Goal: Information Seeking & Learning: Learn about a topic

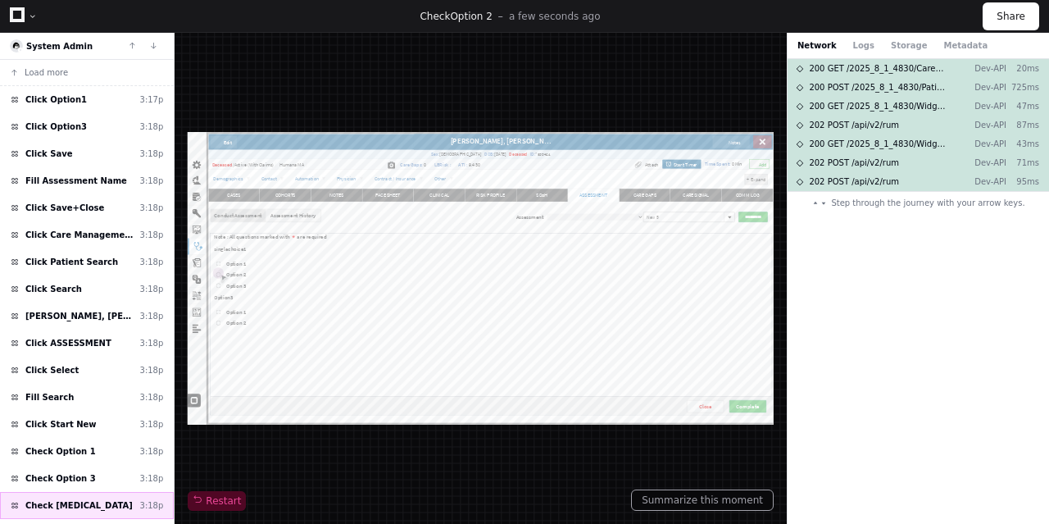
click at [62, 510] on span "Check [MEDICAL_DATA]" at bounding box center [78, 505] width 107 height 12
click at [16, 15] on icon at bounding box center [17, 14] width 15 height 15
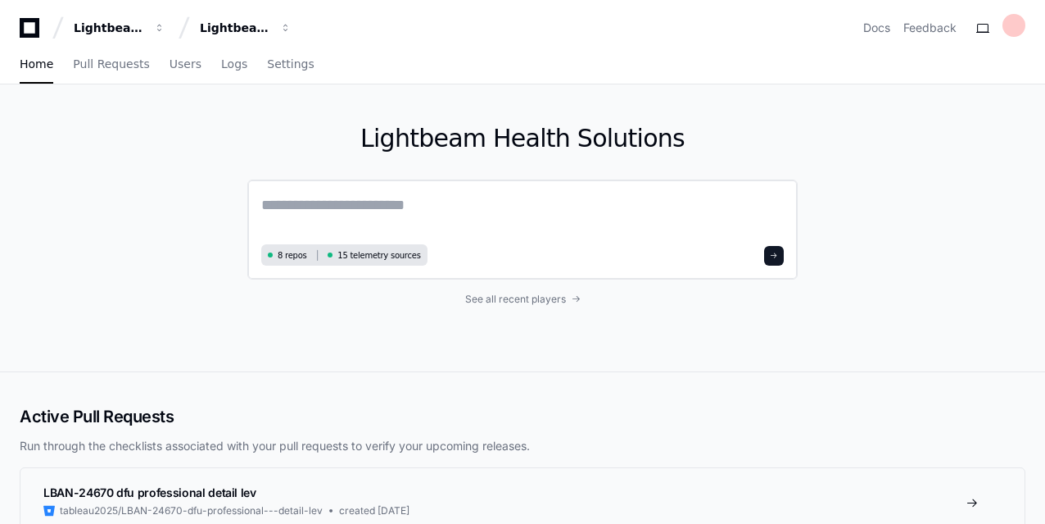
click at [302, 206] on textarea at bounding box center [522, 216] width 523 height 46
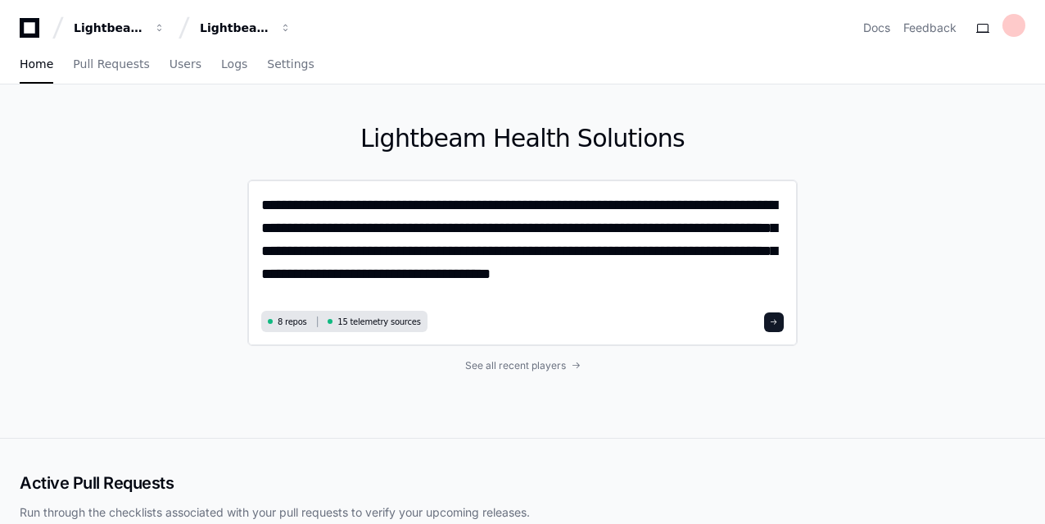
type textarea "**********"
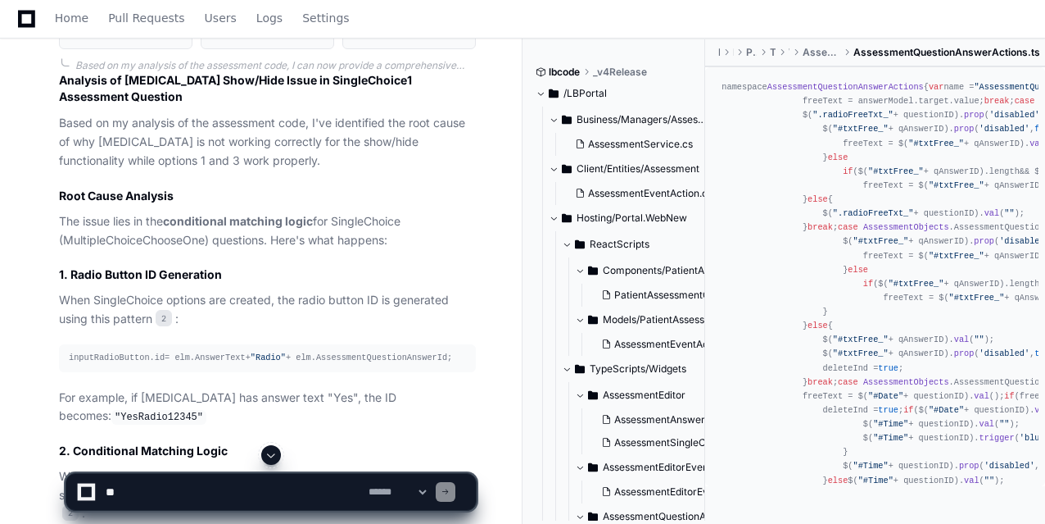
scroll to position [1057, 0]
click at [287, 211] on p "The issue lies in the conditional matching logic for SingleChoice (MultipleChoi…" at bounding box center [267, 230] width 417 height 38
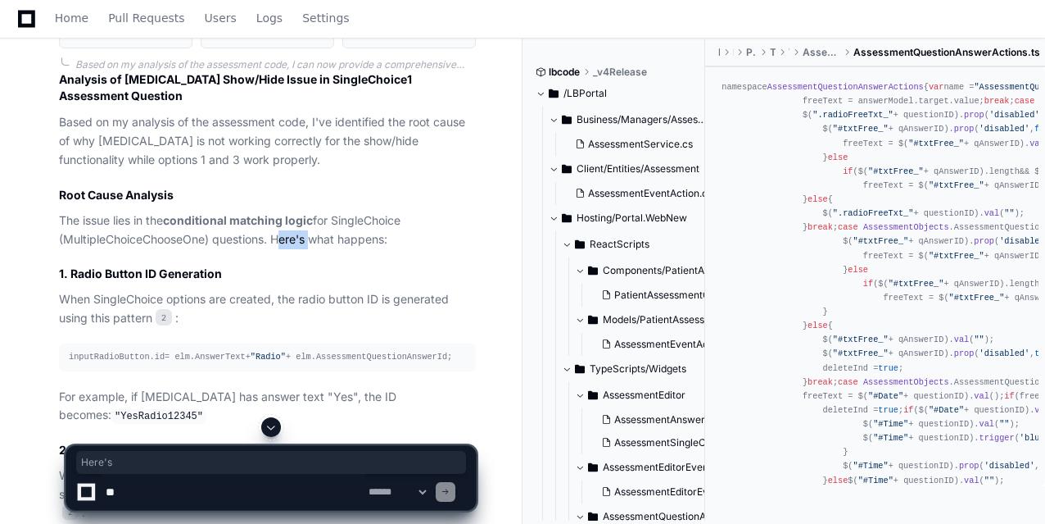
click at [287, 211] on p "The issue lies in the conditional matching logic for SingleChoice (MultipleChoi…" at bounding box center [267, 230] width 417 height 38
drag, startPoint x: 147, startPoint y: 271, endPoint x: 238, endPoint y: 272, distance: 90.1
click at [238, 290] on p "When SingleChoice options are created, the radio button ID is generated using t…" at bounding box center [267, 309] width 417 height 38
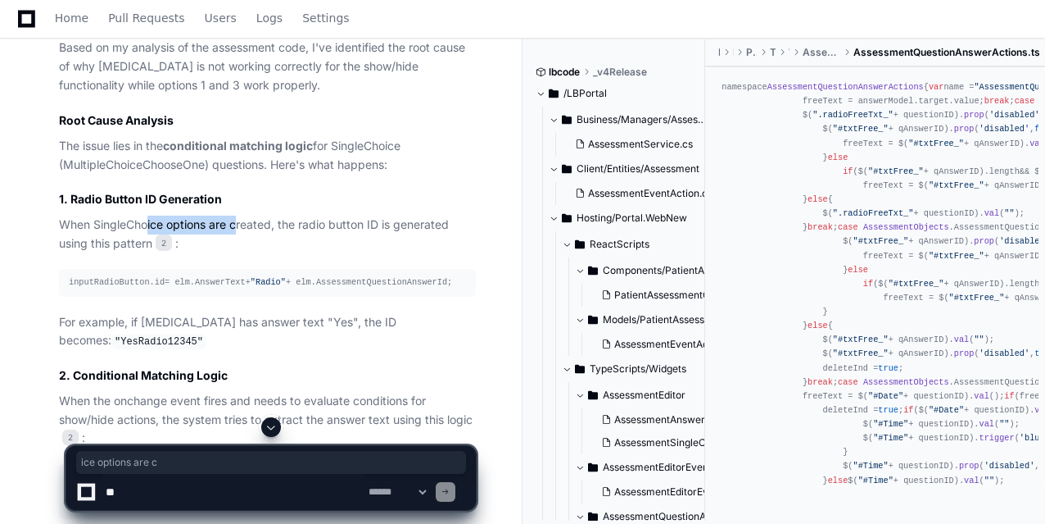
scroll to position [1132, 0]
drag, startPoint x: 338, startPoint y: 199, endPoint x: 394, endPoint y: 197, distance: 55.8
click at [394, 215] on p "When SingleChoice options are created, the radio button ID is generated using t…" at bounding box center [267, 234] width 417 height 38
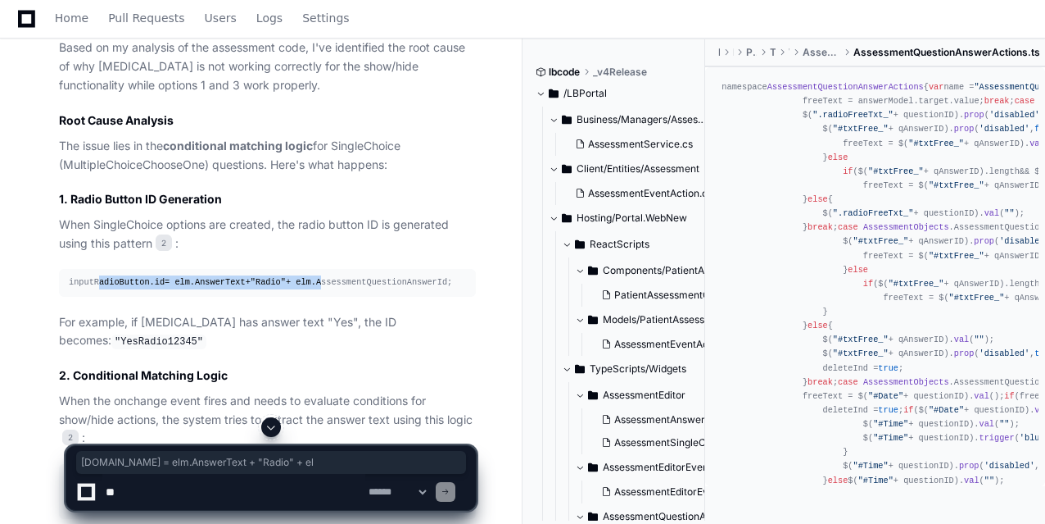
drag, startPoint x: 98, startPoint y: 256, endPoint x: 329, endPoint y: 261, distance: 231.1
click at [329, 275] on div "inputRadioButton. id = elm. AnswerText + "Radio" + elm. AssessmentQuestionAnswe…" at bounding box center [267, 282] width 397 height 14
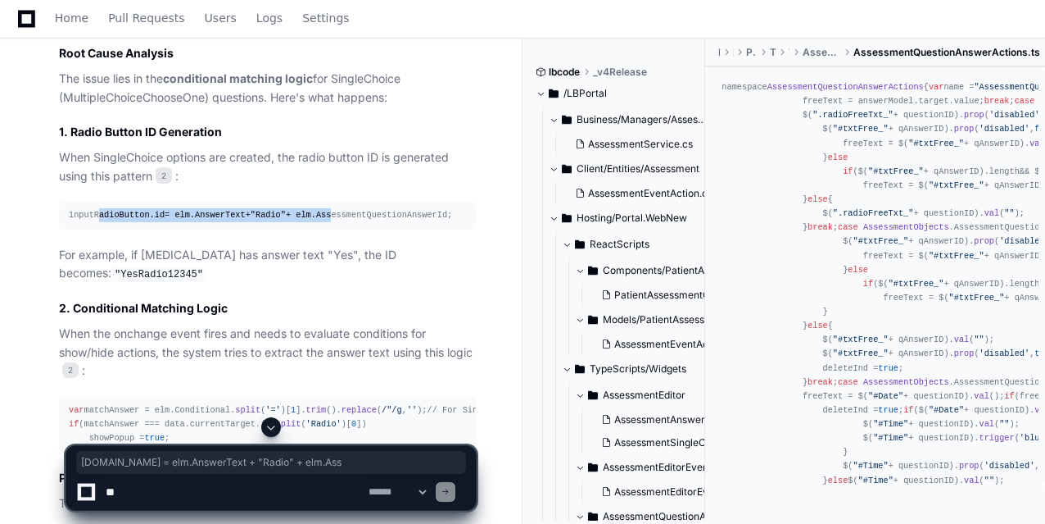
scroll to position [1213, 0]
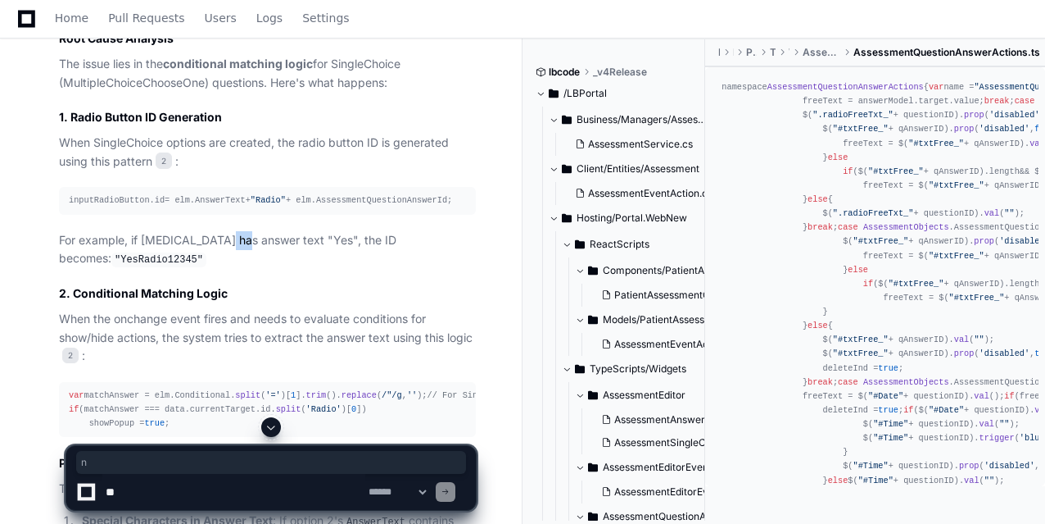
drag, startPoint x: 221, startPoint y: 211, endPoint x: 242, endPoint y: 211, distance: 20.5
click at [242, 231] on p "For example, if [MEDICAL_DATA] has answer text "Yes", the ID becomes: "YesRadio…" at bounding box center [267, 250] width 417 height 38
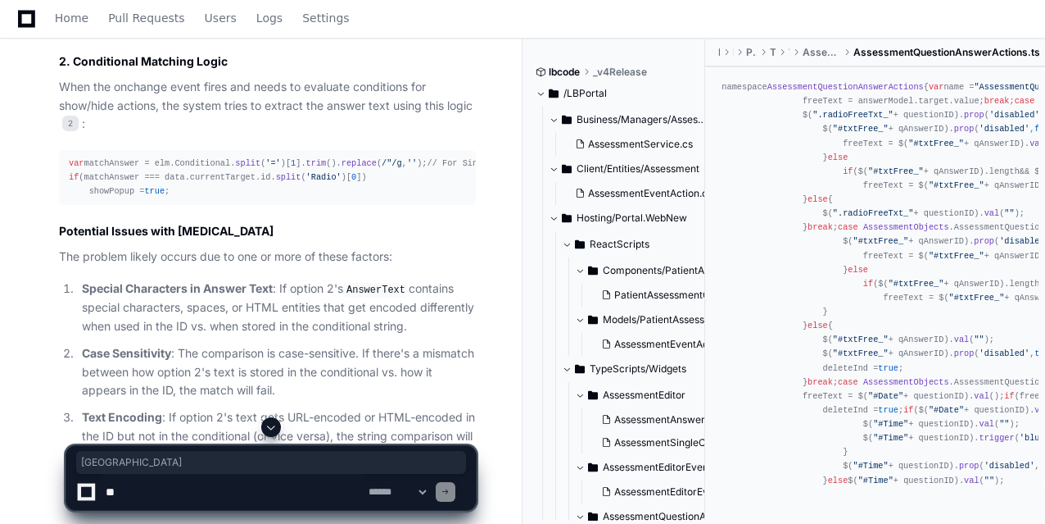
scroll to position [1446, 0]
drag, startPoint x: 86, startPoint y: 220, endPoint x: 197, endPoint y: 218, distance: 111.4
click at [197, 222] on h3 "Potential Issues with [MEDICAL_DATA]" at bounding box center [267, 230] width 417 height 16
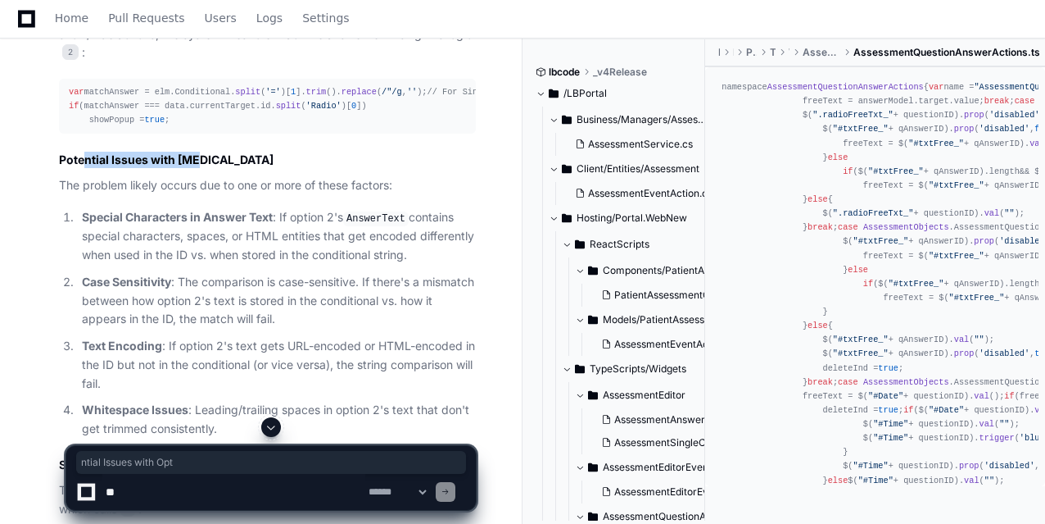
scroll to position [1518, 0]
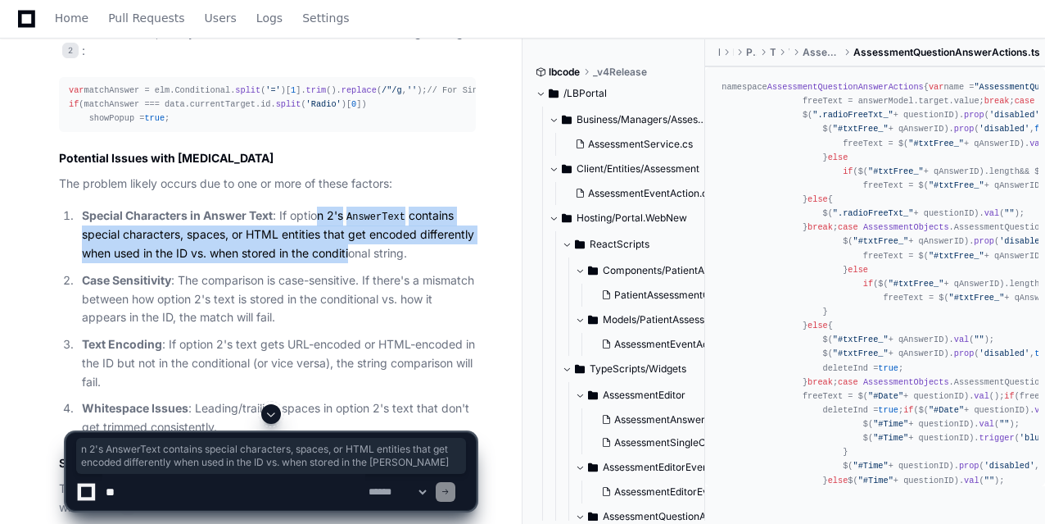
drag, startPoint x: 319, startPoint y: 203, endPoint x: 348, endPoint y: 245, distance: 51.1
click at [348, 245] on p "Special Characters in Answer Text : If option 2's AnswerText contains special c…" at bounding box center [279, 234] width 394 height 57
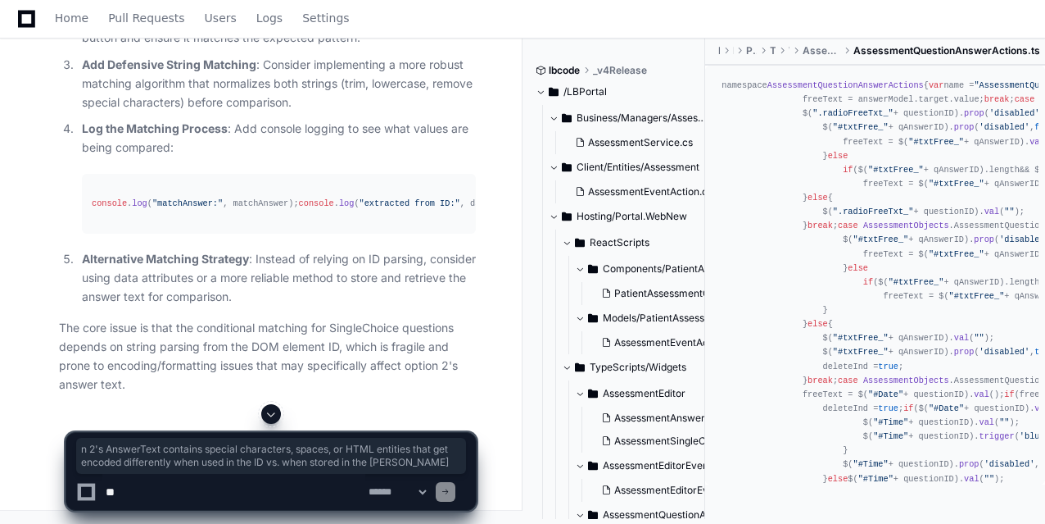
scroll to position [2421, 0]
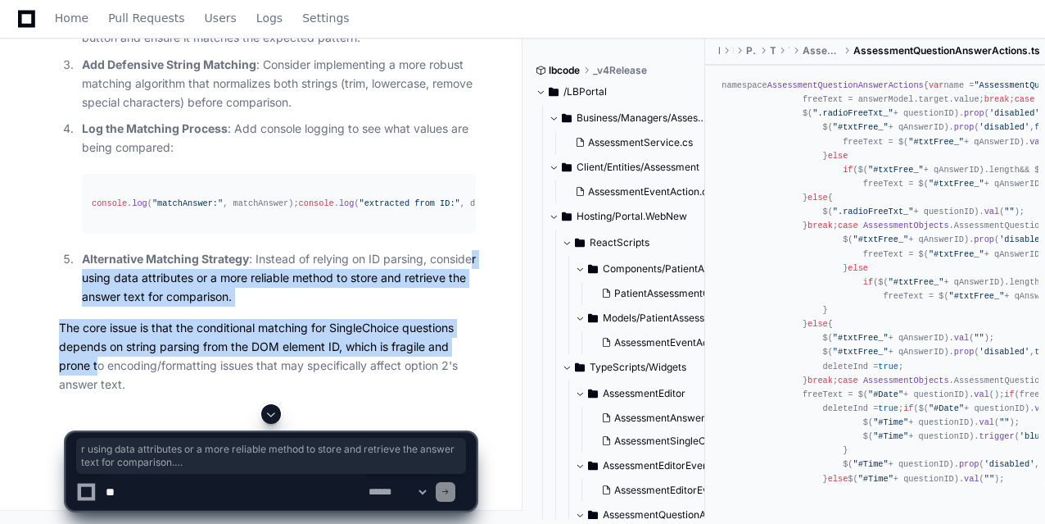
drag, startPoint x: 124, startPoint y: 291, endPoint x: 93, endPoint y: 368, distance: 82.8
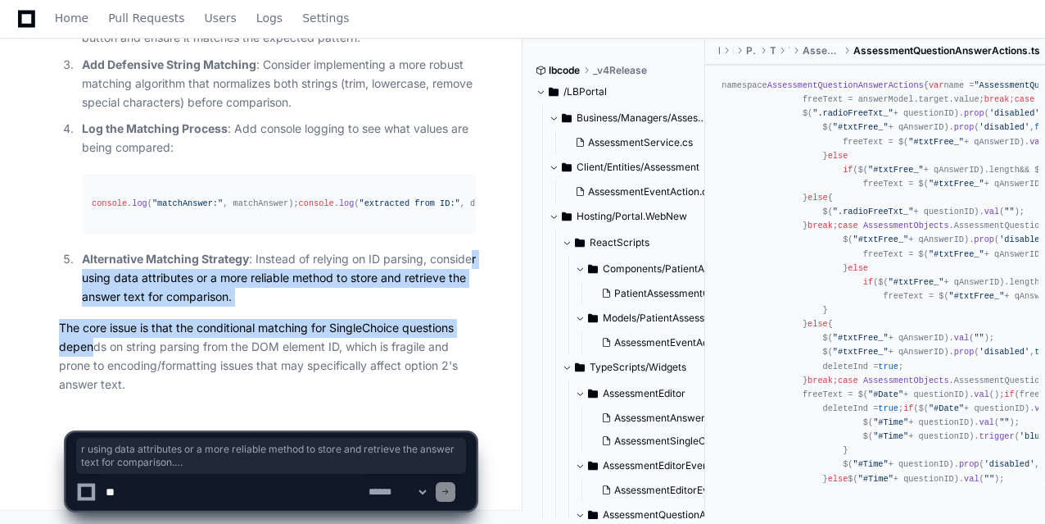
scroll to position [2437, 0]
click at [355, 329] on p "The core issue is that the conditional matching for SingleChoice questions depe…" at bounding box center [267, 356] width 417 height 75
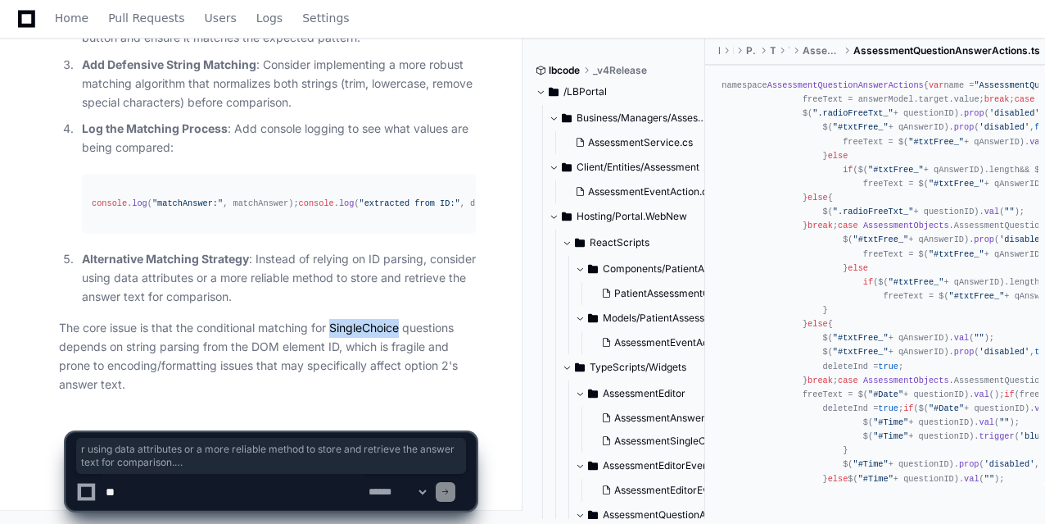
click at [355, 329] on p "The core issue is that the conditional matching for SingleChoice questions depe…" at bounding box center [267, 356] width 417 height 75
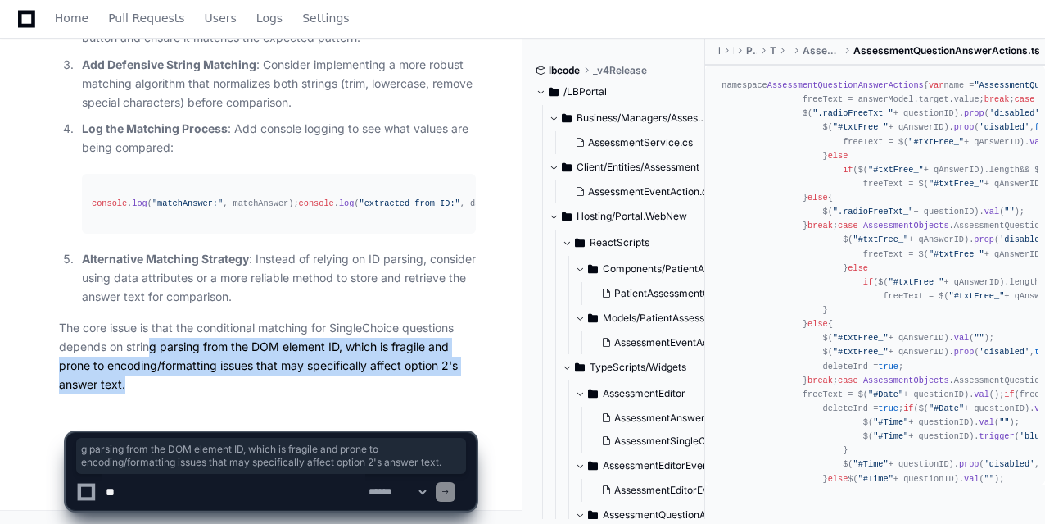
drag, startPoint x: 152, startPoint y: 352, endPoint x: 313, endPoint y: 387, distance: 164.2
click at [313, 387] on p "The core issue is that the conditional matching for SingleChoice questions depe…" at bounding box center [267, 356] width 417 height 75
click at [170, 493] on textarea at bounding box center [233, 492] width 263 height 36
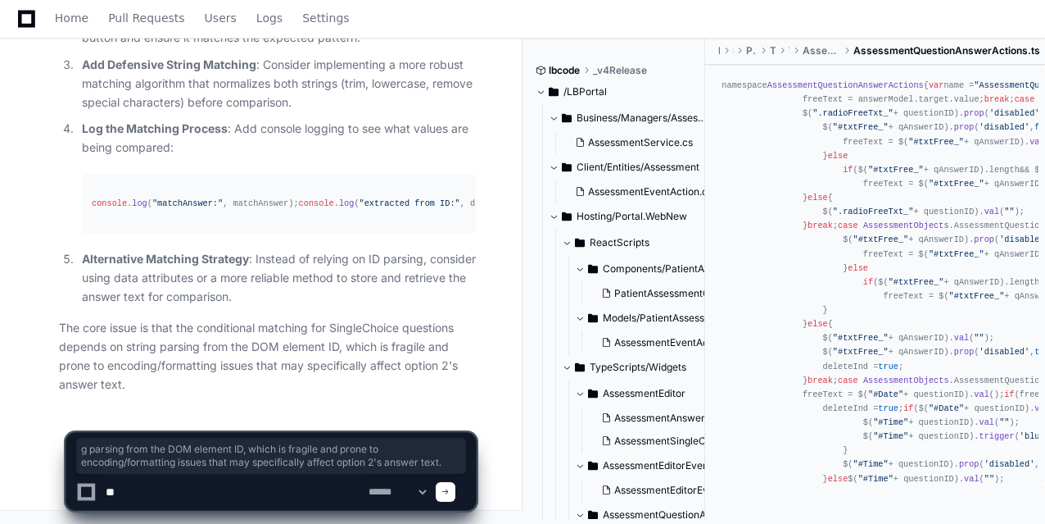
type textarea "*"
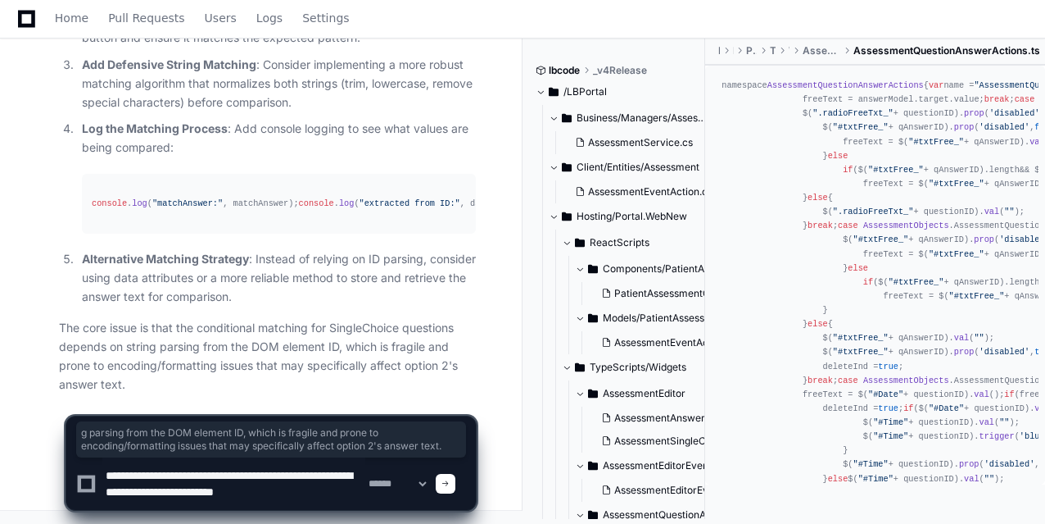
scroll to position [5, 0]
type textarea "**********"
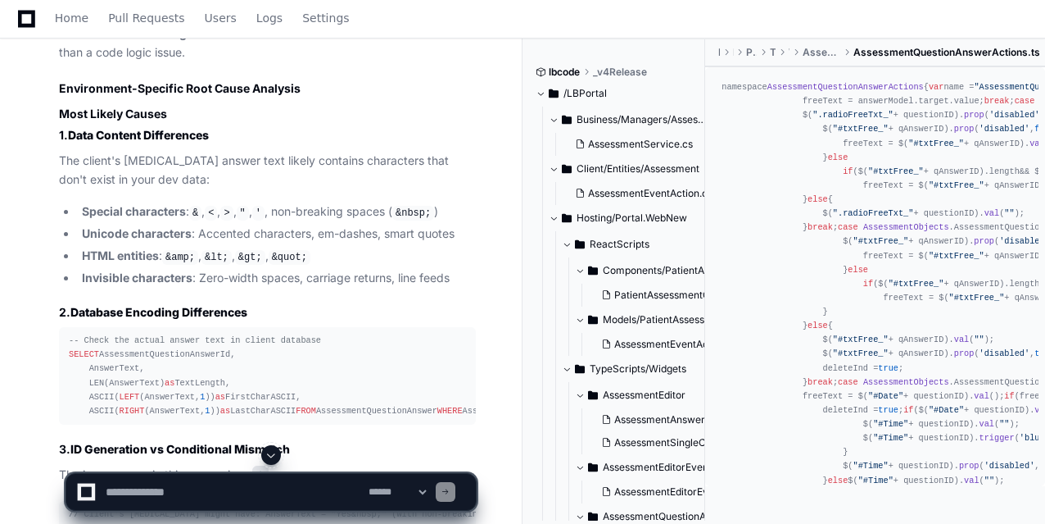
scroll to position [3121, 0]
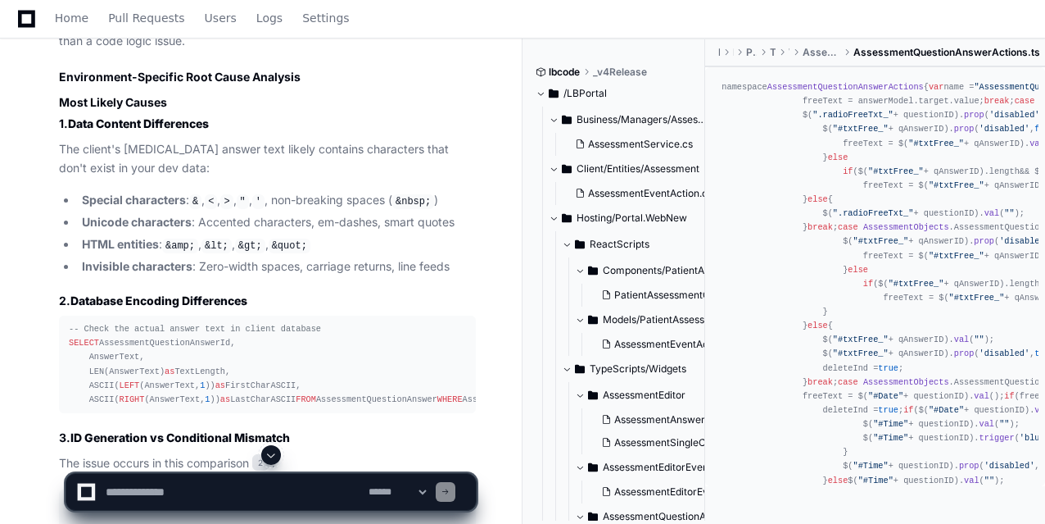
click at [150, 497] on textarea at bounding box center [233, 492] width 263 height 36
type textarea "**********"
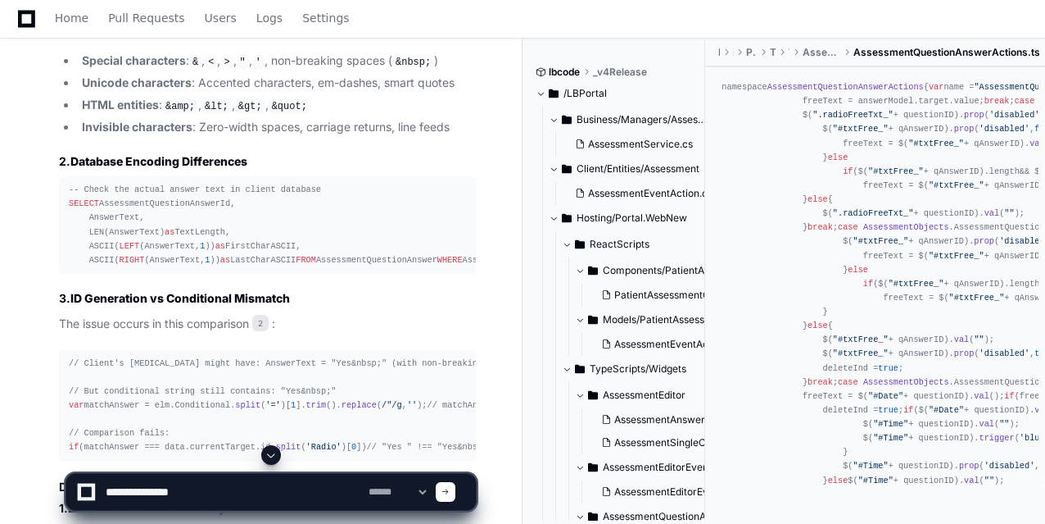
scroll to position [3264, 0]
